Goal: Book appointment/travel/reservation

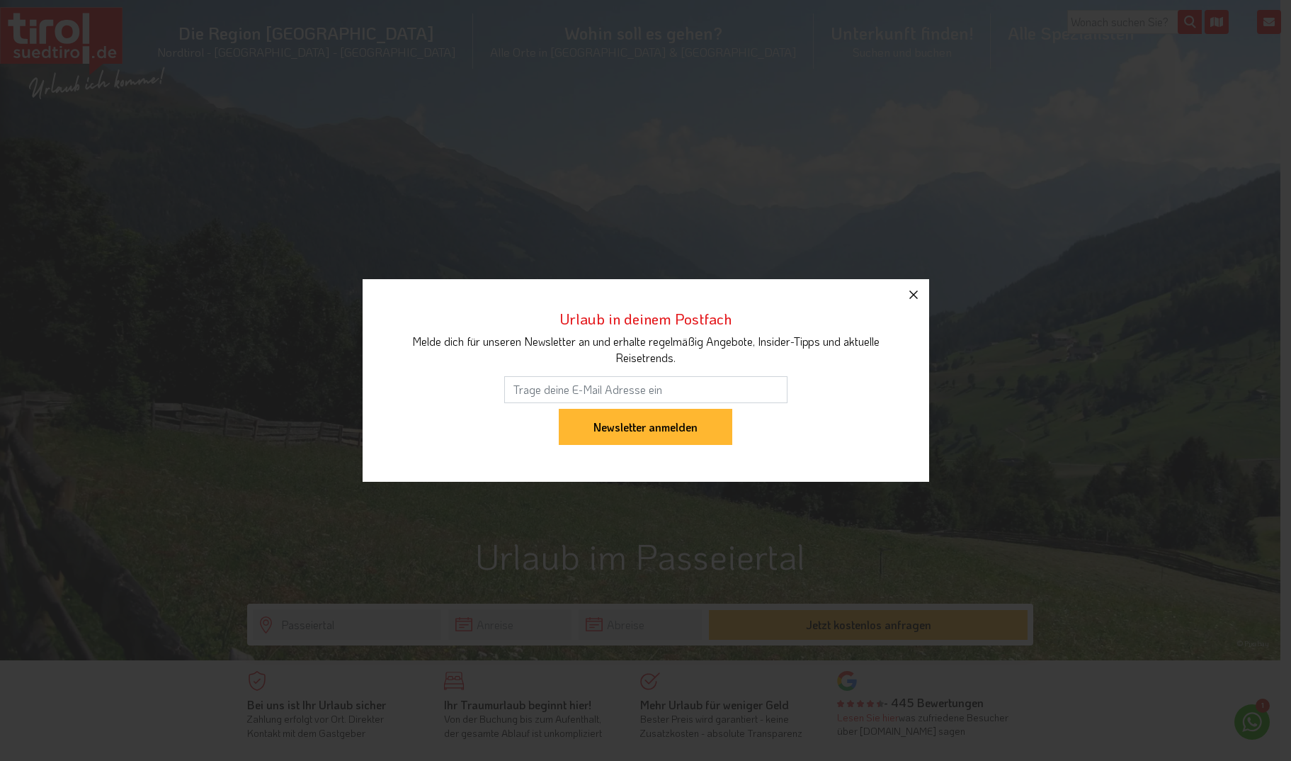
click at [911, 290] on icon "button" at bounding box center [913, 294] width 17 height 17
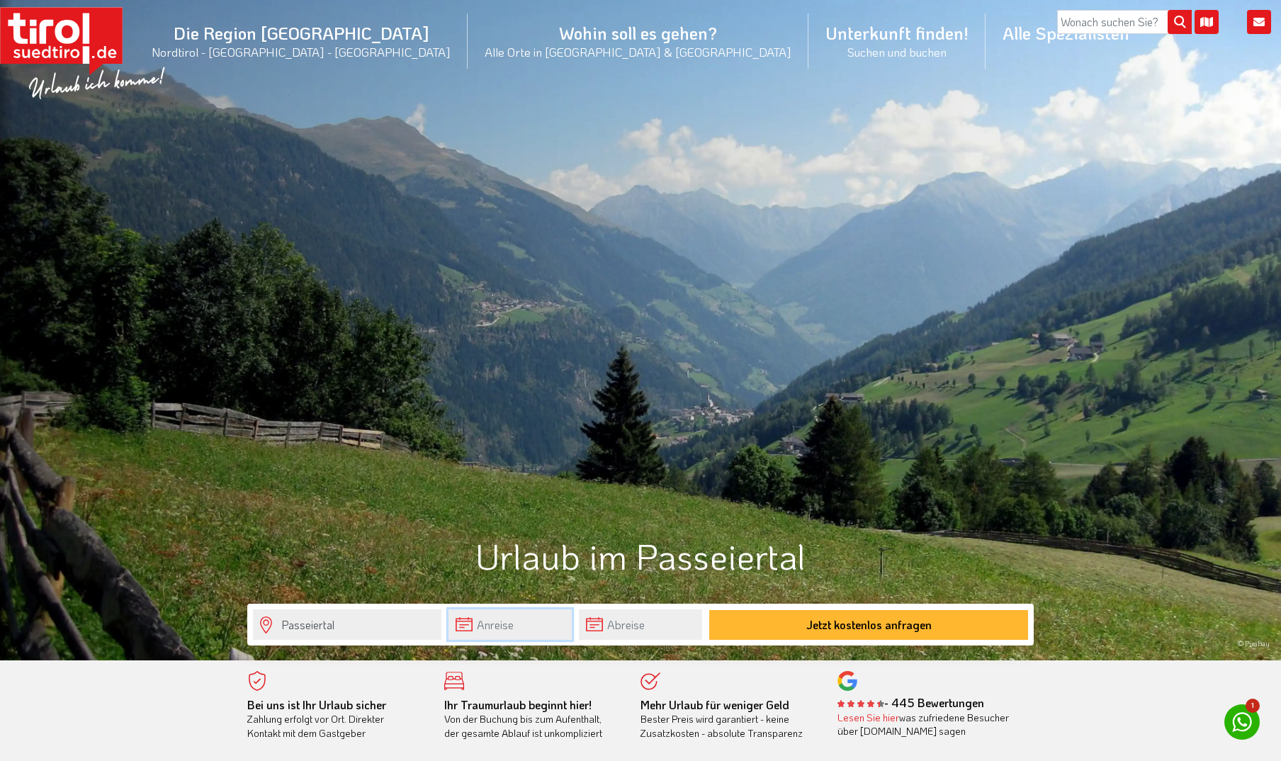
click at [517, 623] on input "text" at bounding box center [509, 624] width 123 height 30
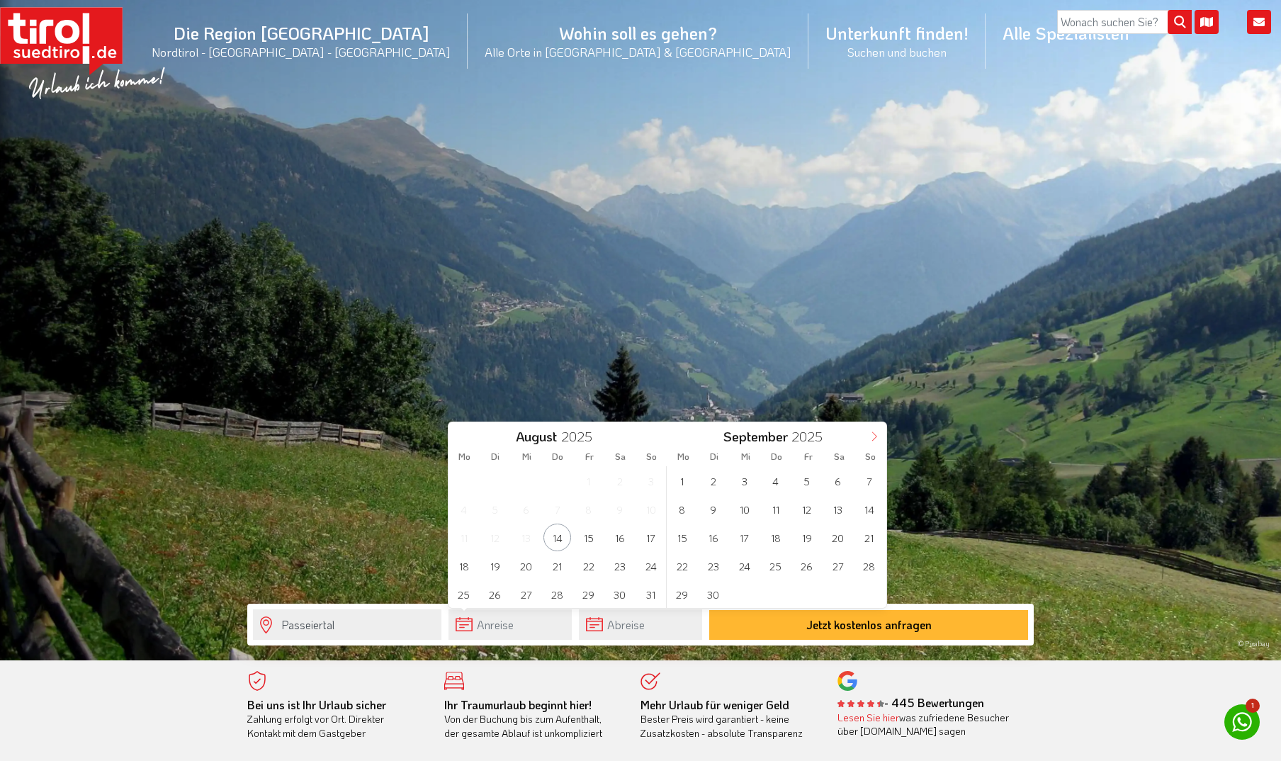
click at [873, 429] on span at bounding box center [874, 434] width 24 height 24
type input "2026"
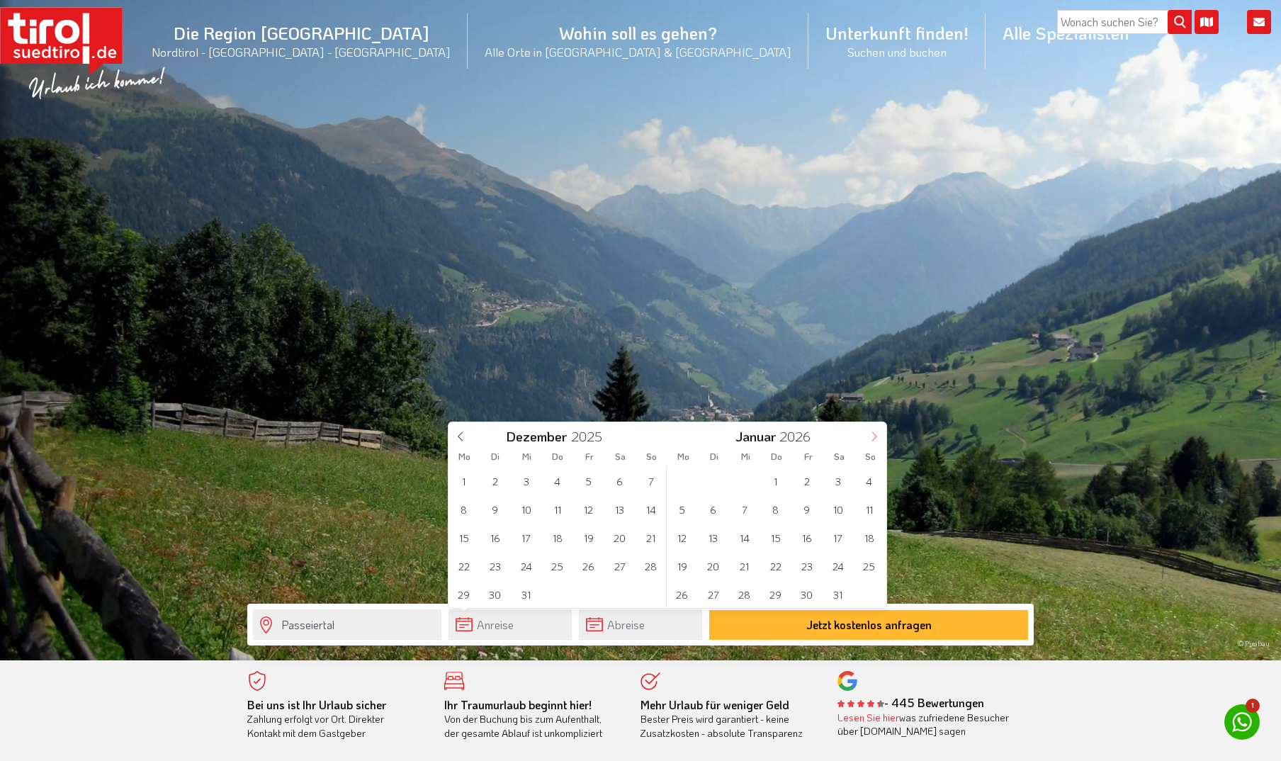
click at [873, 429] on span at bounding box center [874, 434] width 24 height 24
type input "2026"
click at [873, 429] on span at bounding box center [874, 434] width 24 height 24
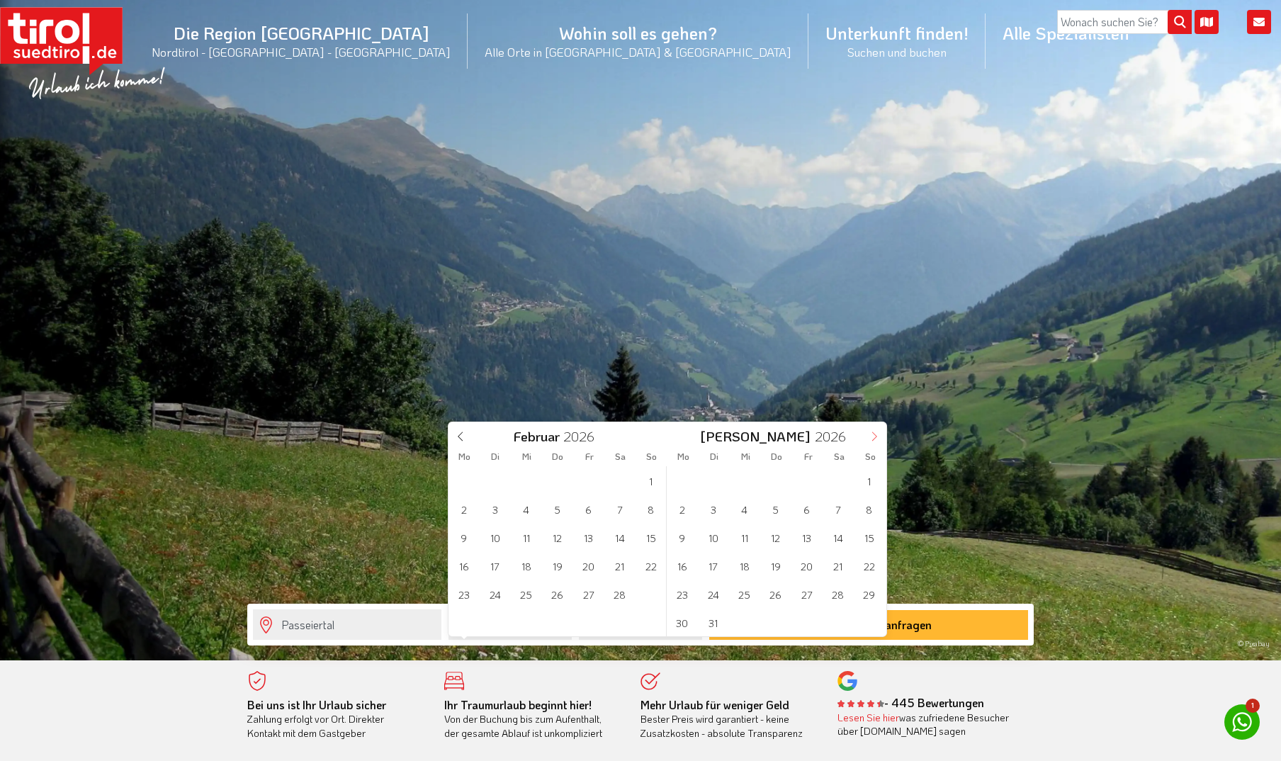
click at [873, 429] on span at bounding box center [874, 434] width 24 height 24
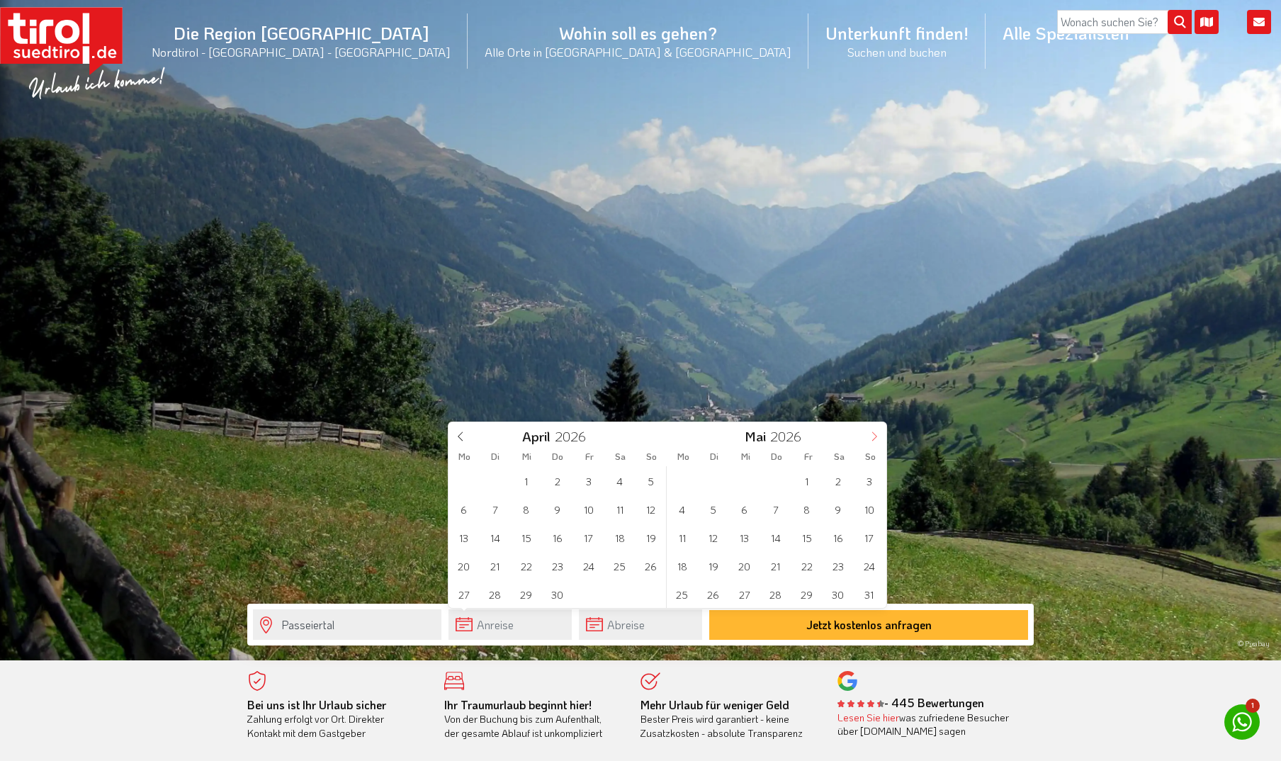
click at [873, 429] on span at bounding box center [874, 434] width 24 height 24
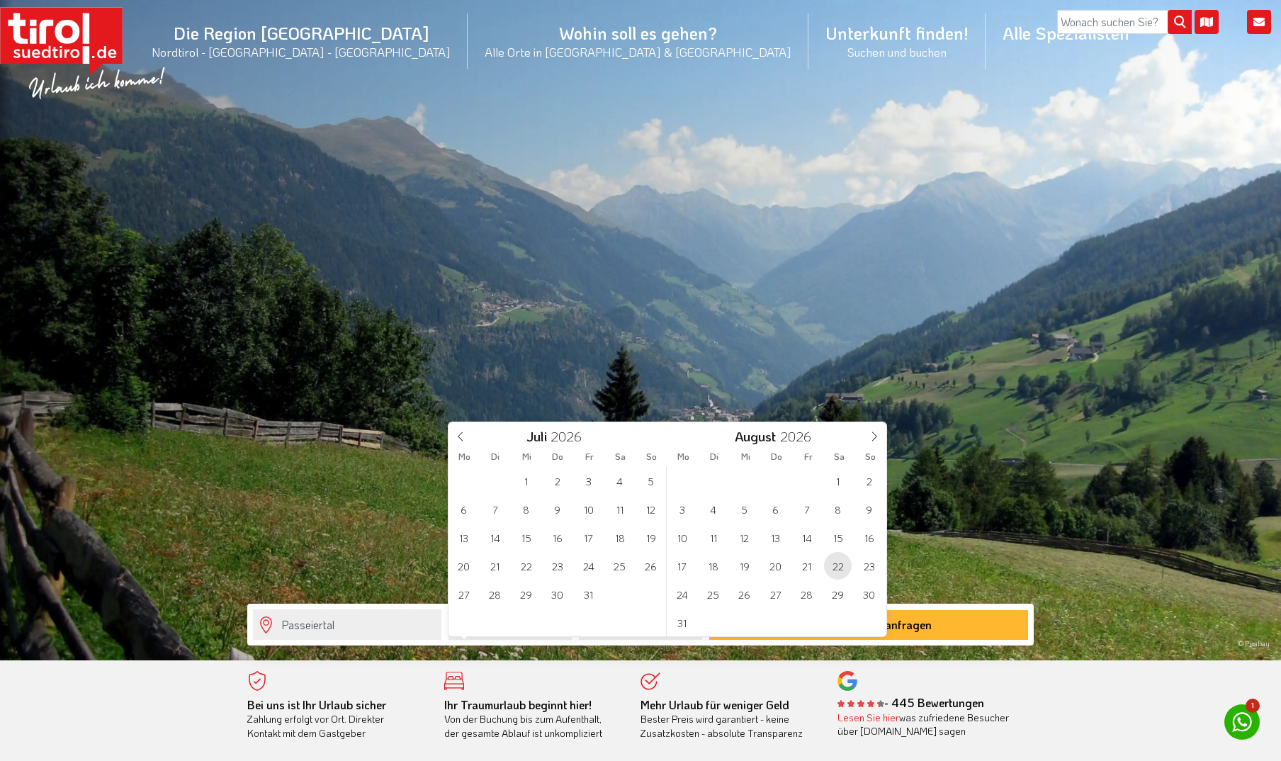
click at [838, 562] on span "22" at bounding box center [838, 566] width 28 height 28
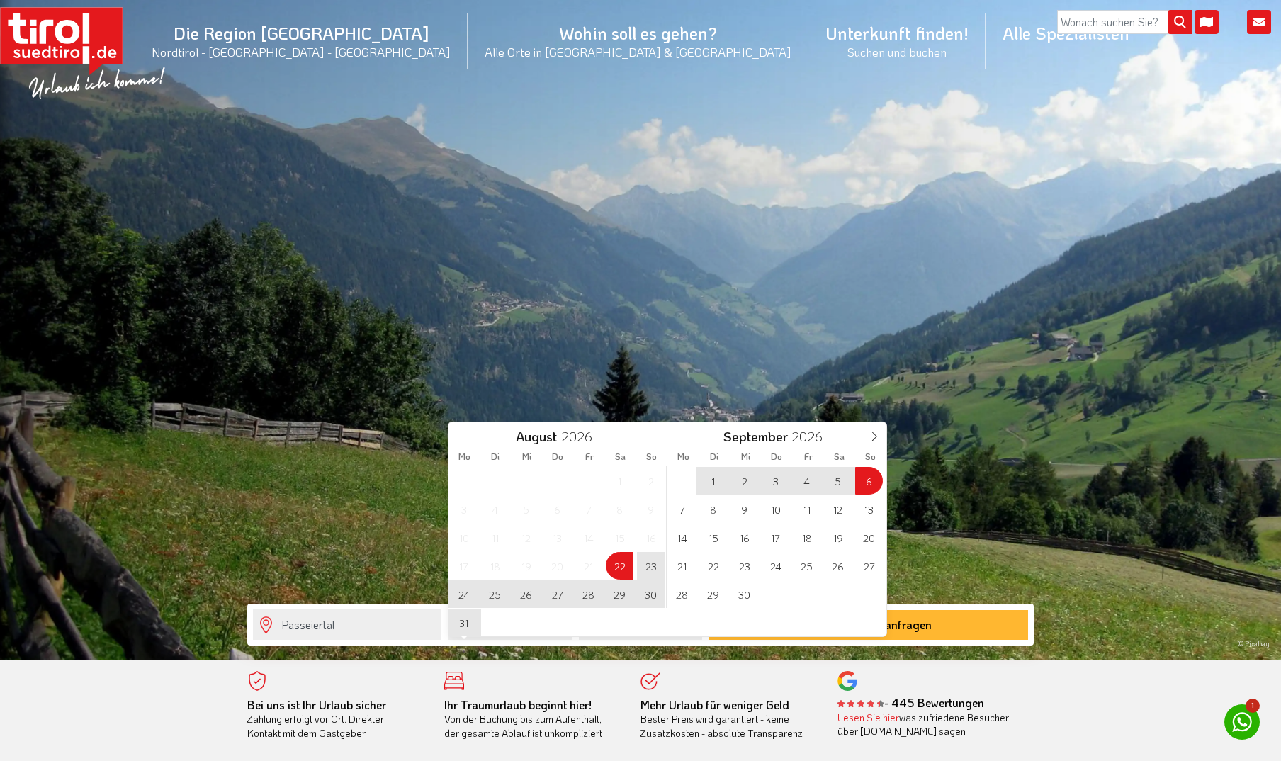
click at [863, 473] on span "6" at bounding box center [869, 481] width 28 height 28
type input "[DATE]"
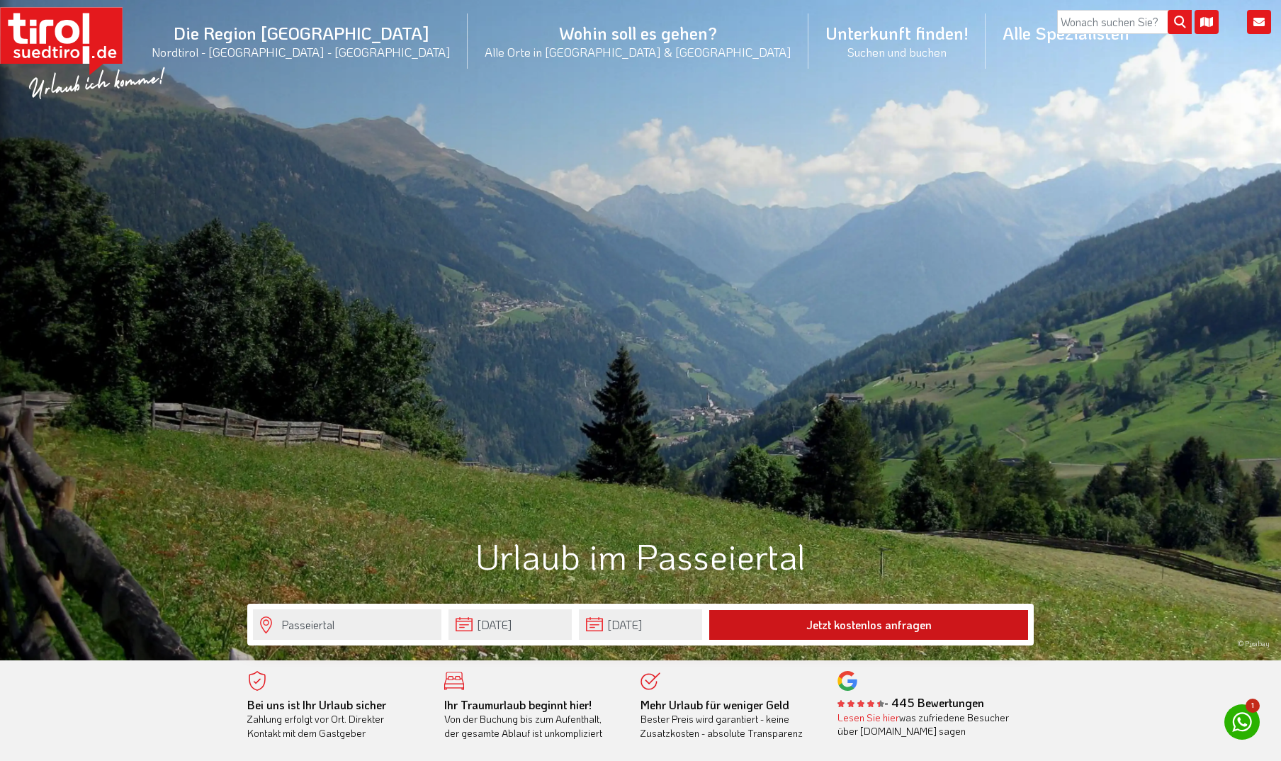
click at [848, 623] on button "Jetzt kostenlos anfragen" at bounding box center [868, 625] width 319 height 30
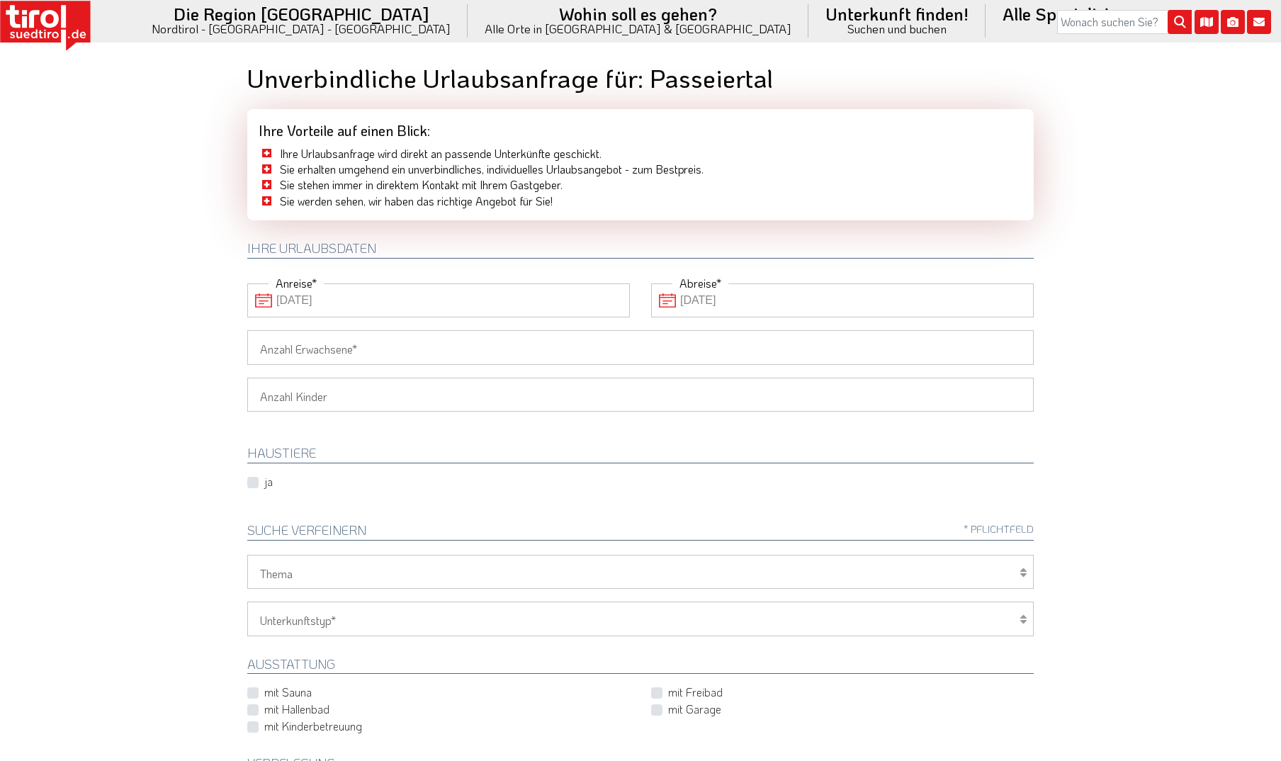
click at [391, 348] on input "Anzahl Erwachsene" at bounding box center [640, 347] width 786 height 34
type input "2"
click at [358, 394] on select "1 2 3 4 5 6" at bounding box center [640, 395] width 786 height 34
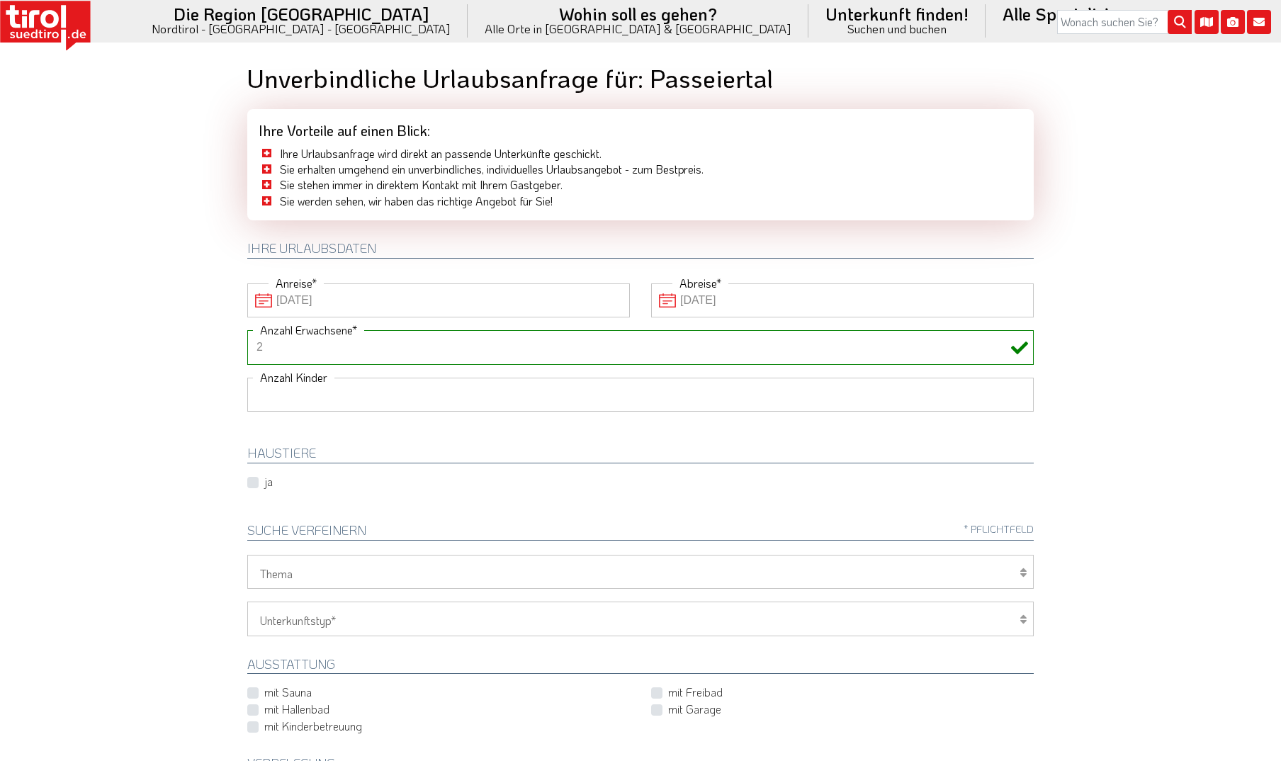
click at [247, 378] on select "1 2 3 4 5 6" at bounding box center [640, 395] width 786 height 34
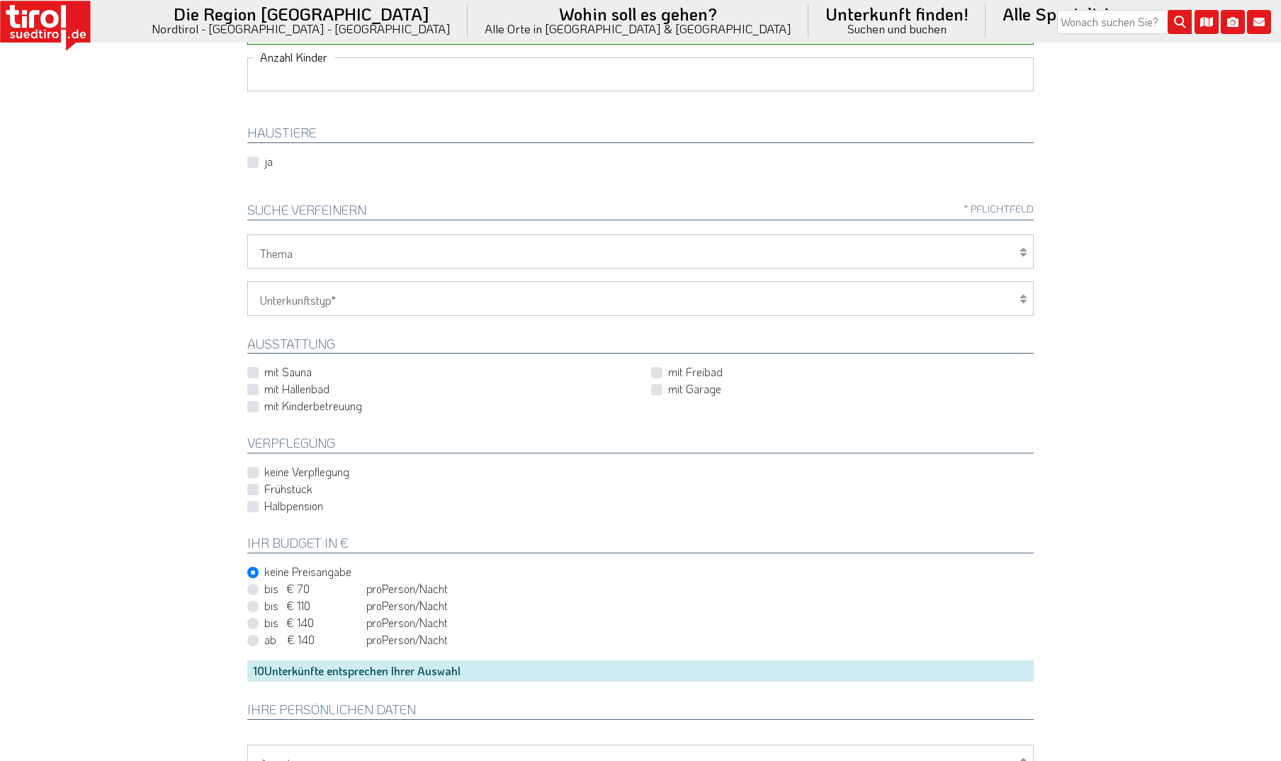
scroll to position [354, 0]
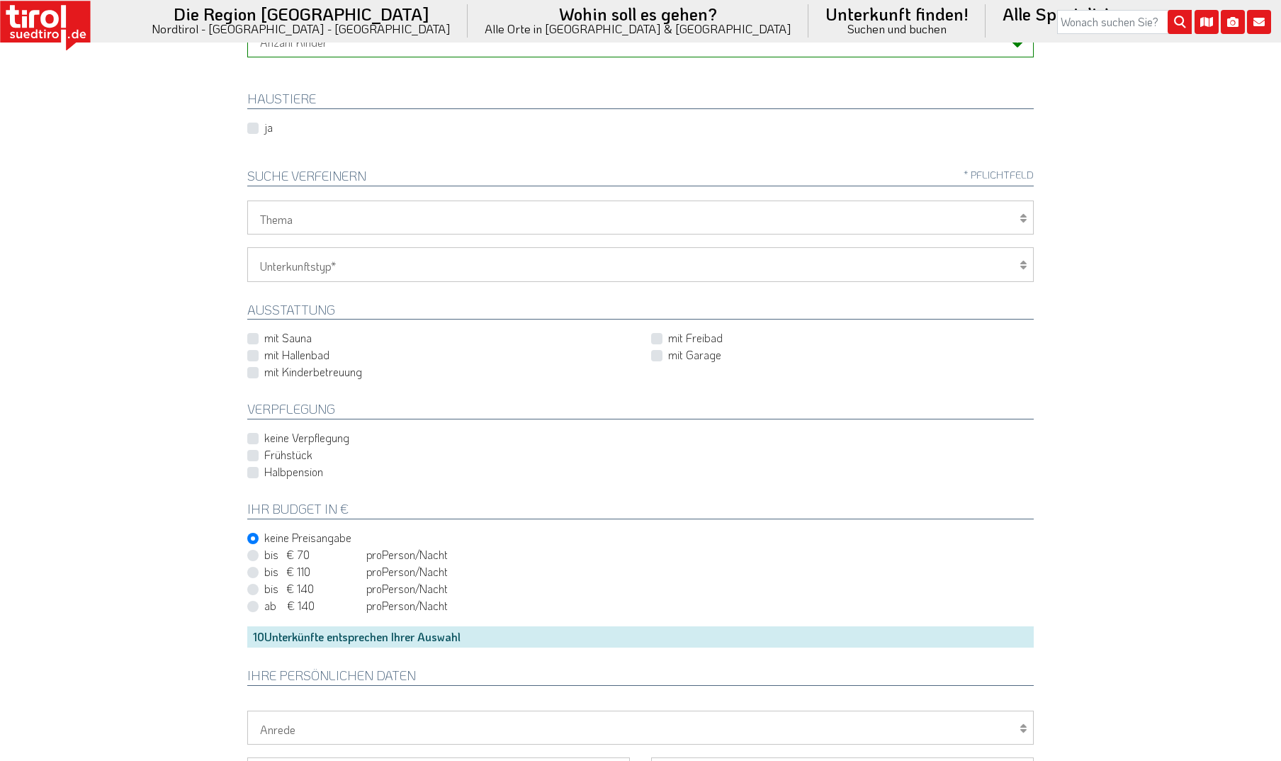
click at [298, 455] on label "Frühstück" at bounding box center [288, 455] width 48 height 16
click at [298, 455] on input "Frühstück" at bounding box center [643, 454] width 786 height 9
checkbox input "true"
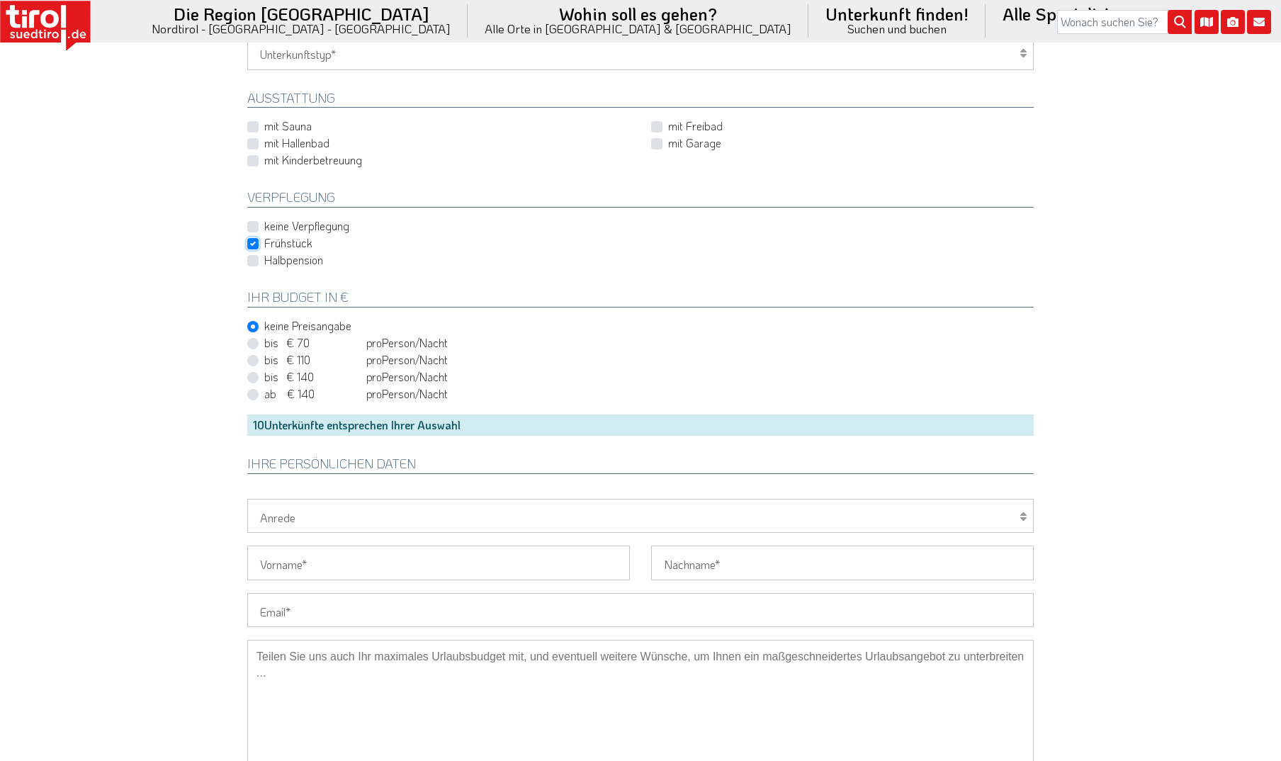
scroll to position [567, 0]
click at [264, 376] on label "bis € 140 bis CHF 131 pro Person Einheit /Nacht" at bounding box center [355, 376] width 183 height 16
click at [254, 376] on input "bis € 140 bis CHF 131 pro Person Einheit /Nacht" at bounding box center [643, 376] width 786 height 9
radio input "true"
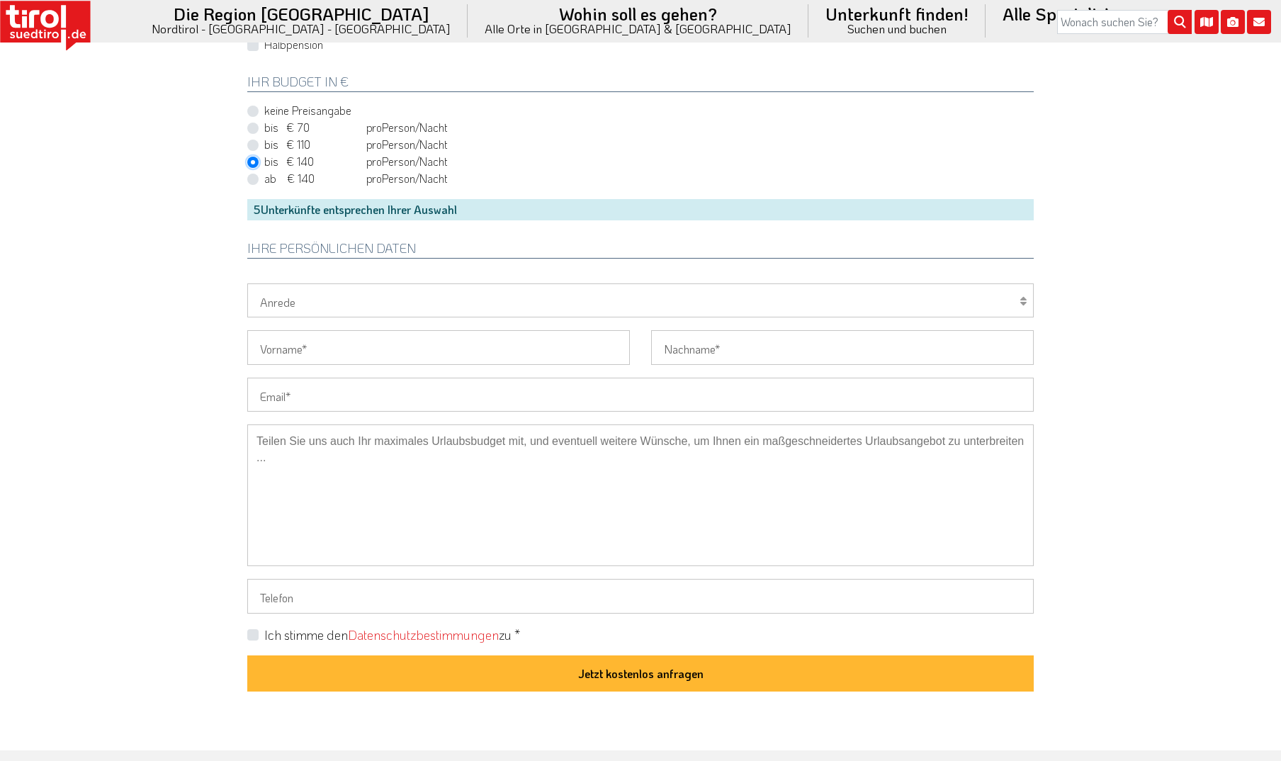
scroll to position [637, 0]
